Goal: Find contact information: Find contact information

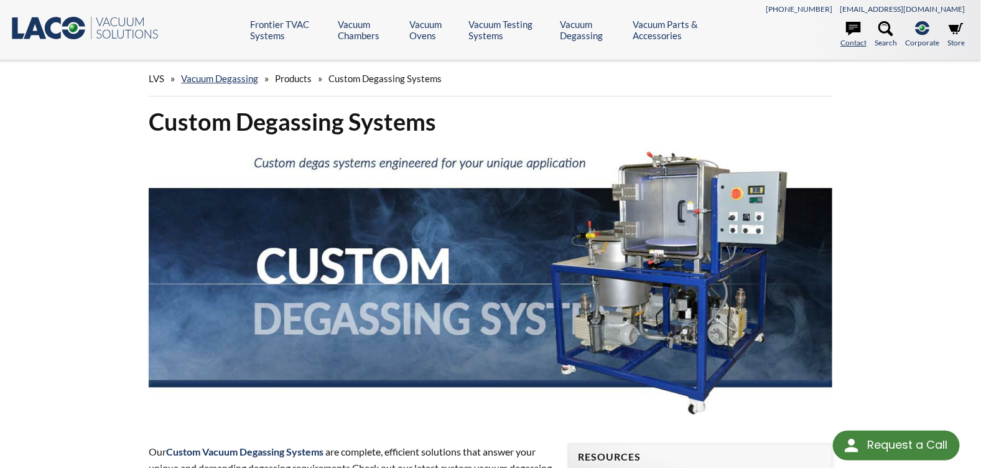
click at [854, 43] on link "Contact" at bounding box center [854, 34] width 26 height 27
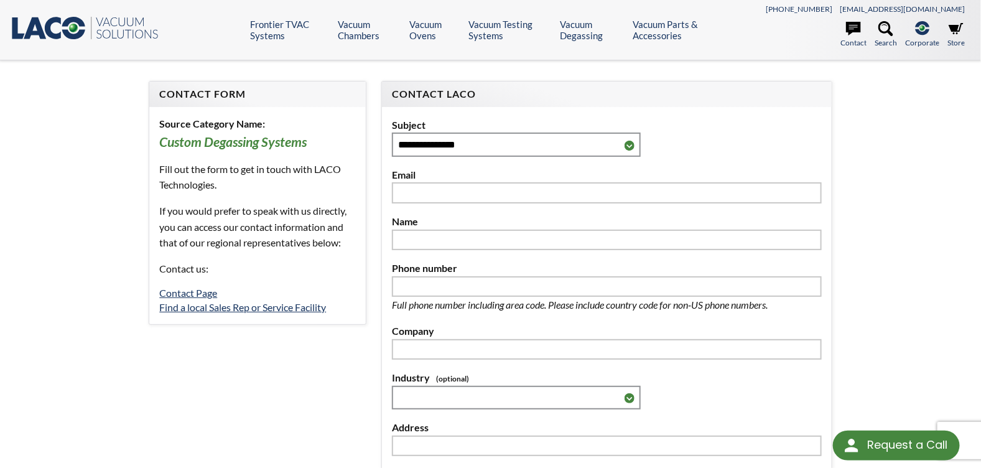
select select "Language Translate Widget"
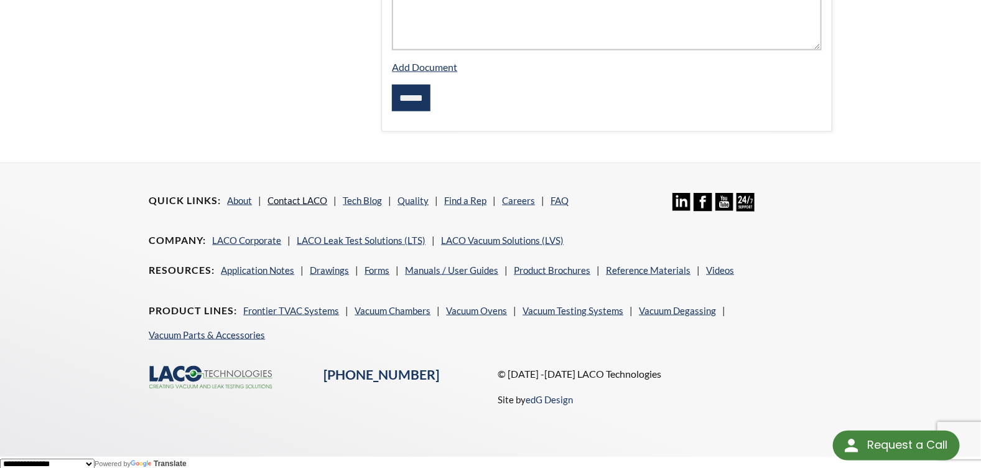
click at [310, 195] on link "Contact LACO" at bounding box center [298, 200] width 60 height 11
